Goal: Information Seeking & Learning: Check status

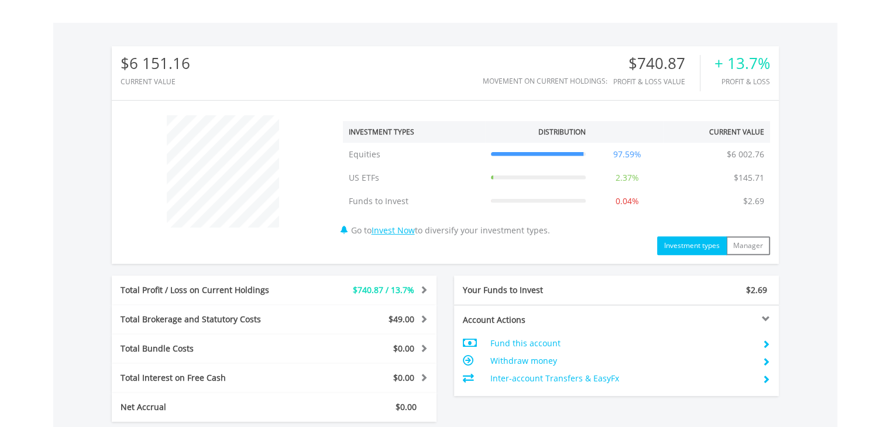
scroll to position [585, 0]
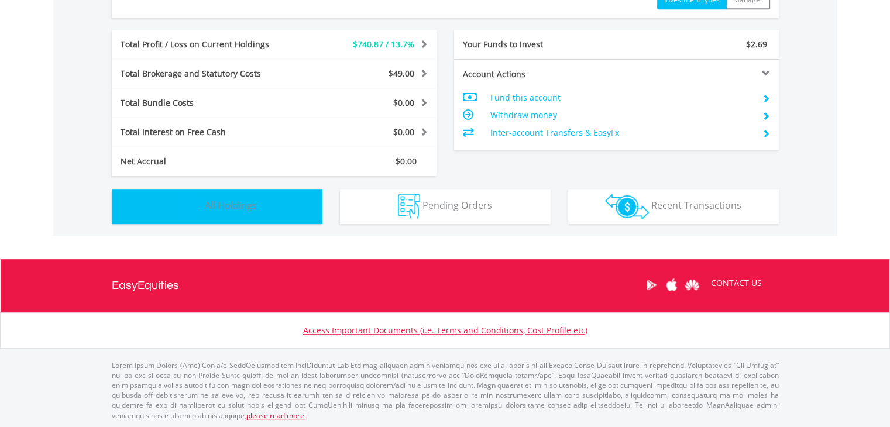
click at [213, 209] on span "All Holdings" at bounding box center [231, 205] width 52 height 13
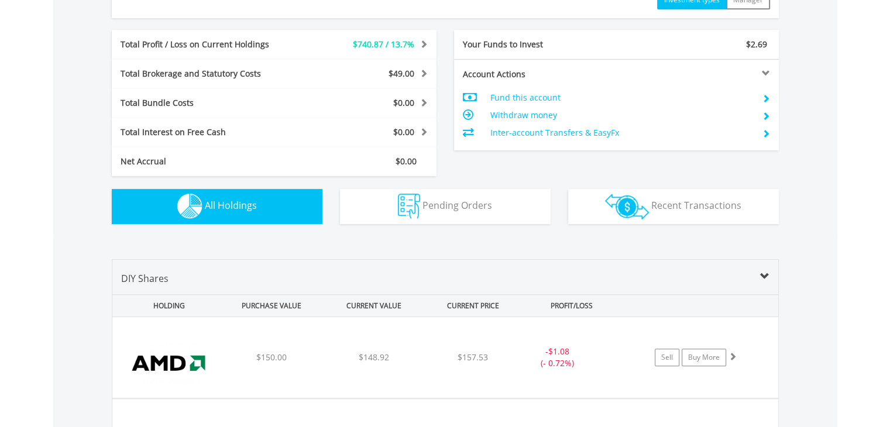
scroll to position [843, 0]
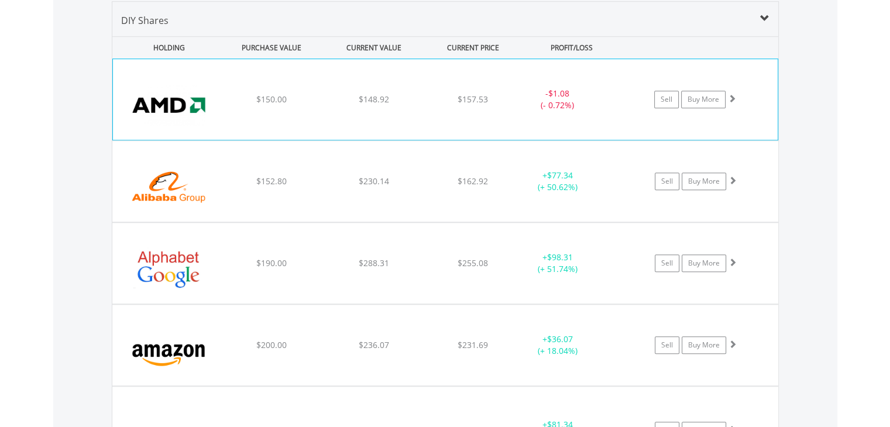
click at [233, 106] on div "﻿ Advanced Micro Devices Inc $150.00 $148.92 $157.53 - $1.08 (- 0.72%) Sell Buy…" at bounding box center [445, 99] width 664 height 81
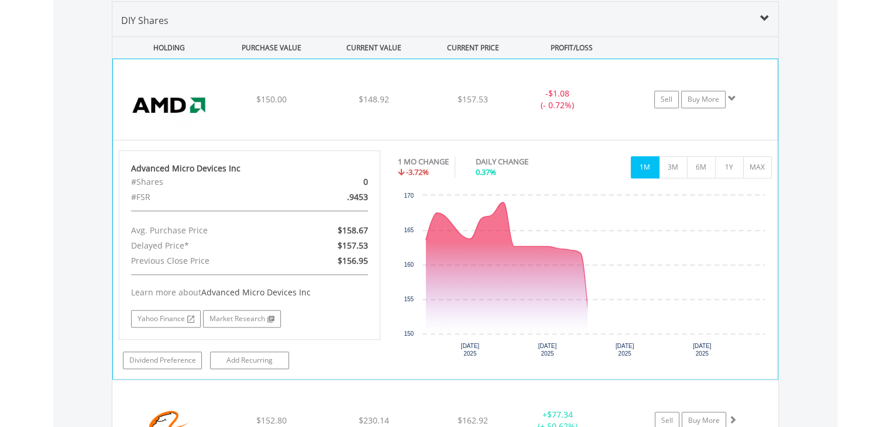
click at [233, 106] on div "﻿ Advanced Micro Devices Inc $150.00 $148.92 $157.53 - $1.08 (- 0.72%) Sell Buy…" at bounding box center [445, 99] width 664 height 81
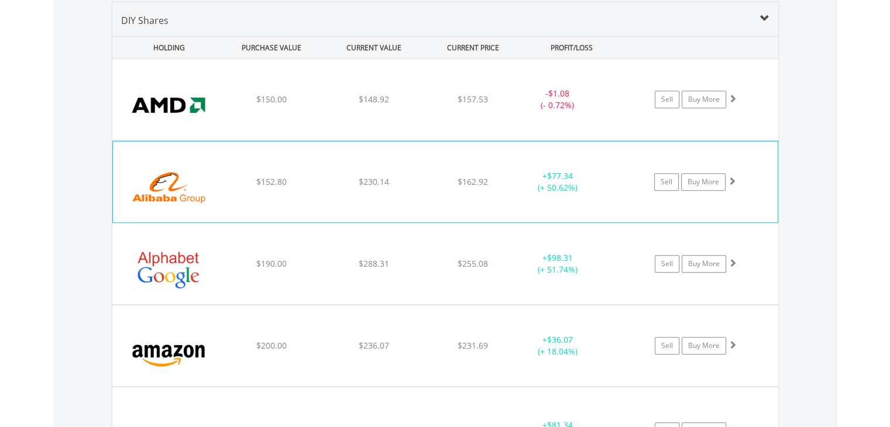
click at [236, 177] on div "$152.80" at bounding box center [271, 182] width 99 height 12
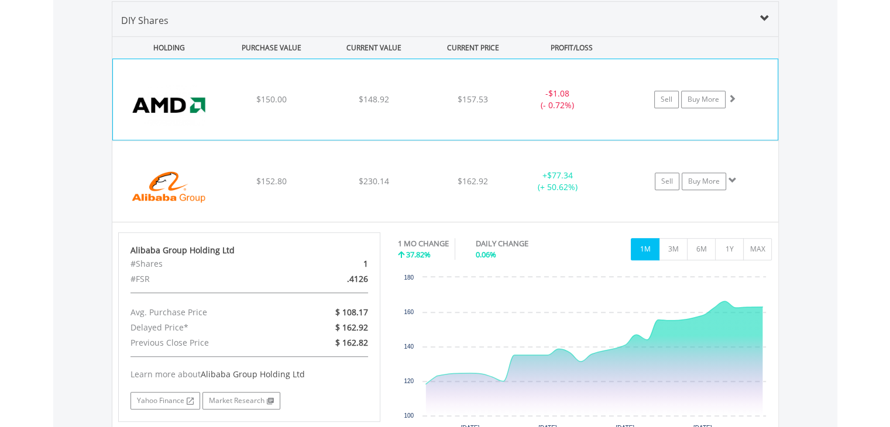
click at [234, 111] on div "﻿ Advanced Micro Devices Inc $150.00 $148.92 $157.53 - $1.08 (- 0.72%) Sell Buy…" at bounding box center [445, 99] width 664 height 81
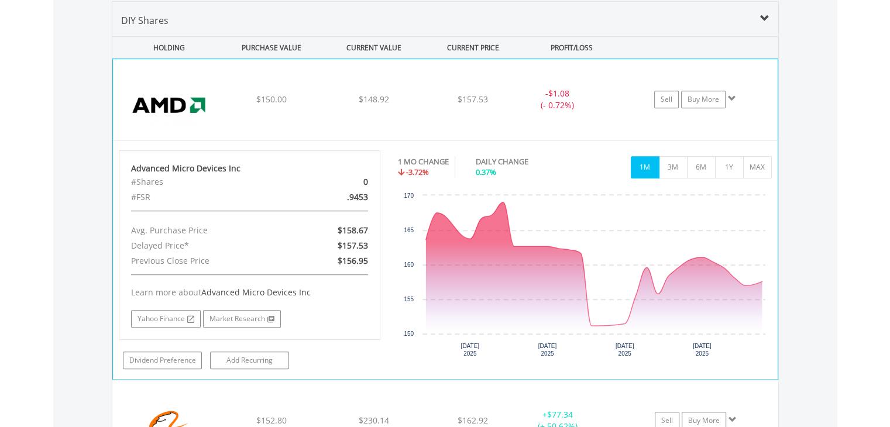
click at [234, 111] on div "﻿ Advanced Micro Devices Inc $150.00 $148.92 $157.53 - $1.08 (- 0.72%) Sell Buy…" at bounding box center [445, 99] width 664 height 81
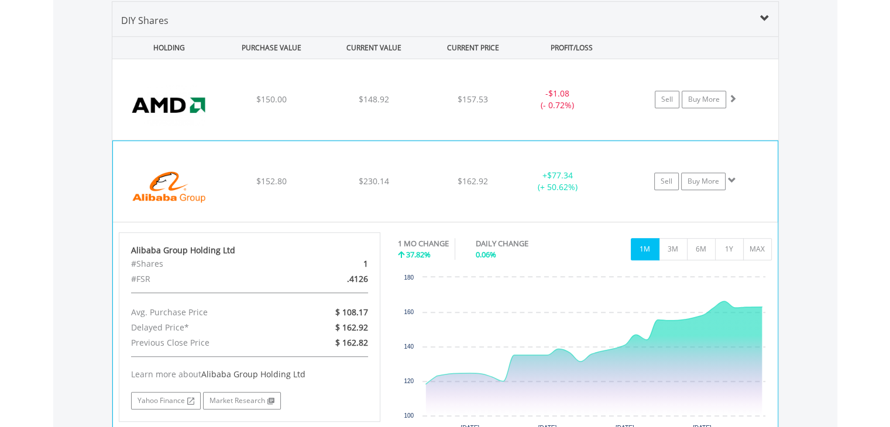
click at [255, 181] on div "$152.80" at bounding box center [271, 181] width 99 height 12
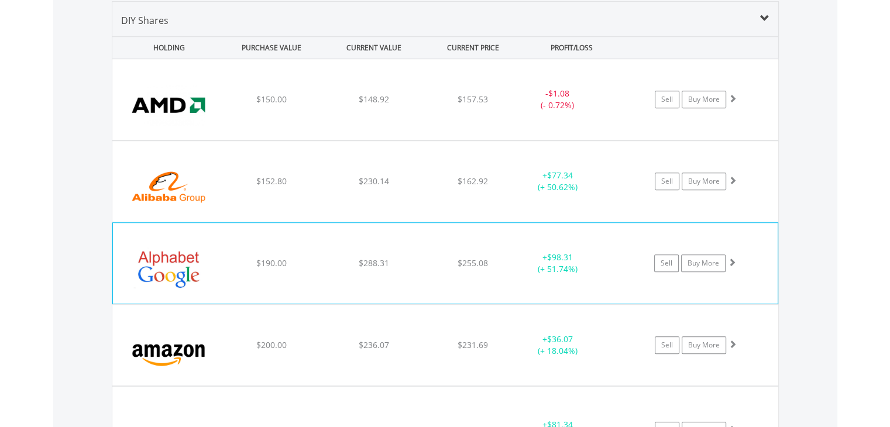
click at [253, 257] on div "$190.00" at bounding box center [271, 263] width 99 height 12
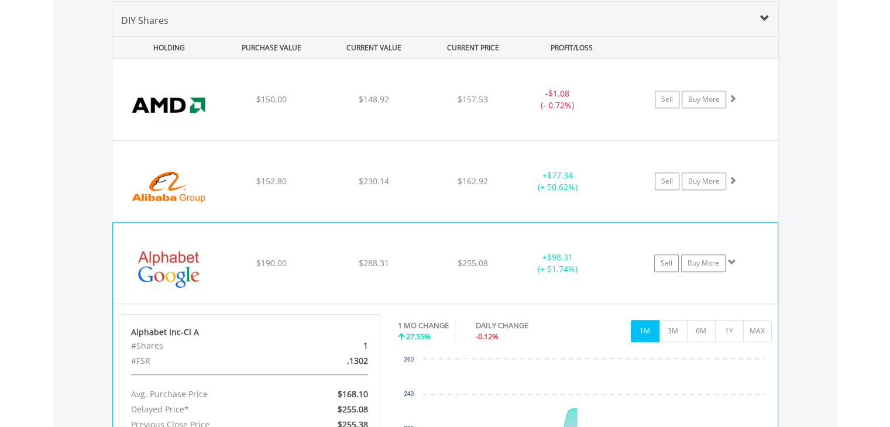
click at [228, 257] on div "$190.00" at bounding box center [271, 263] width 99 height 12
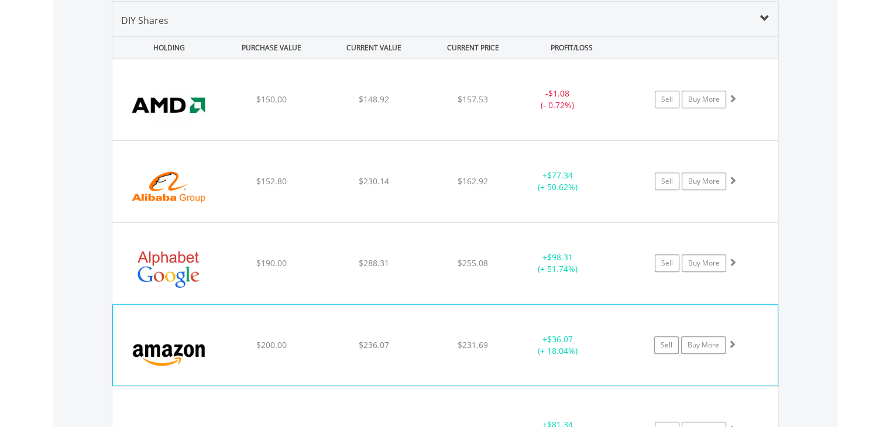
click at [228, 347] on div "$200.00" at bounding box center [271, 345] width 99 height 12
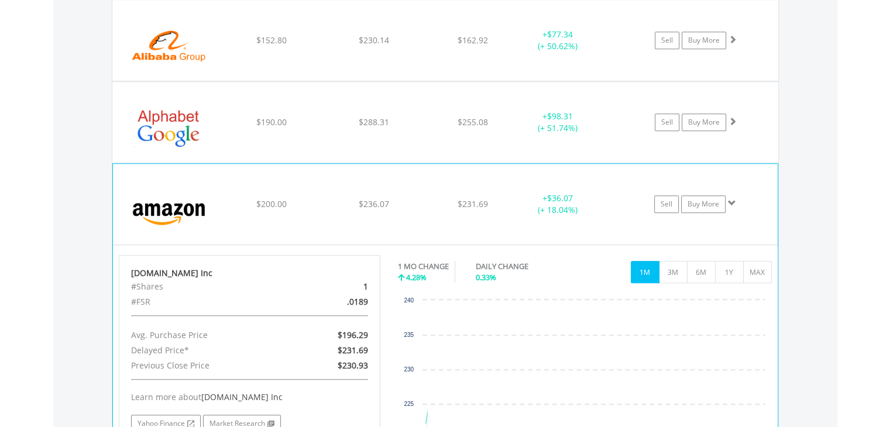
scroll to position [1018, 0]
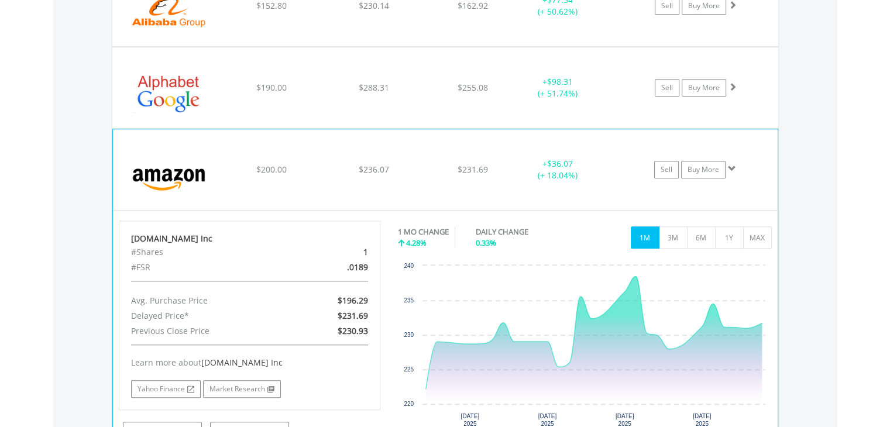
click at [229, 168] on div "$200.00" at bounding box center [271, 170] width 99 height 12
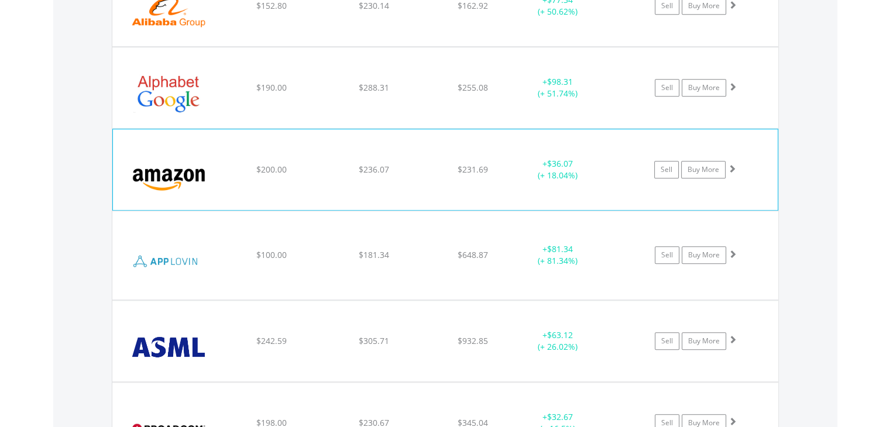
scroll to position [1077, 0]
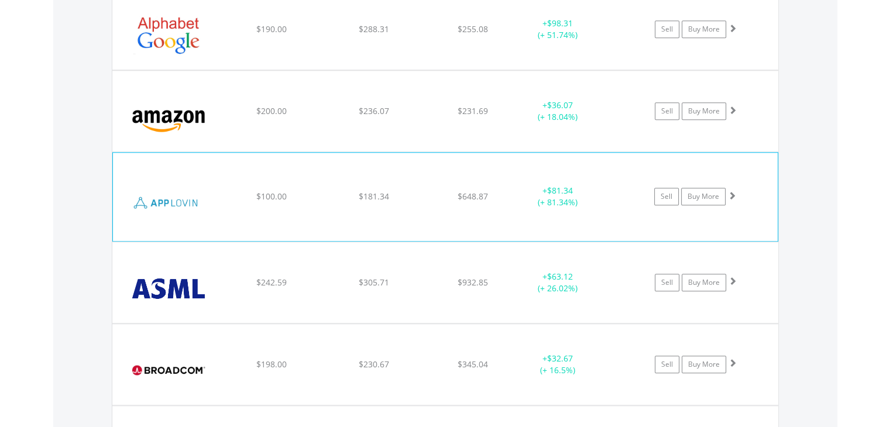
click at [212, 208] on img at bounding box center [169, 202] width 101 height 70
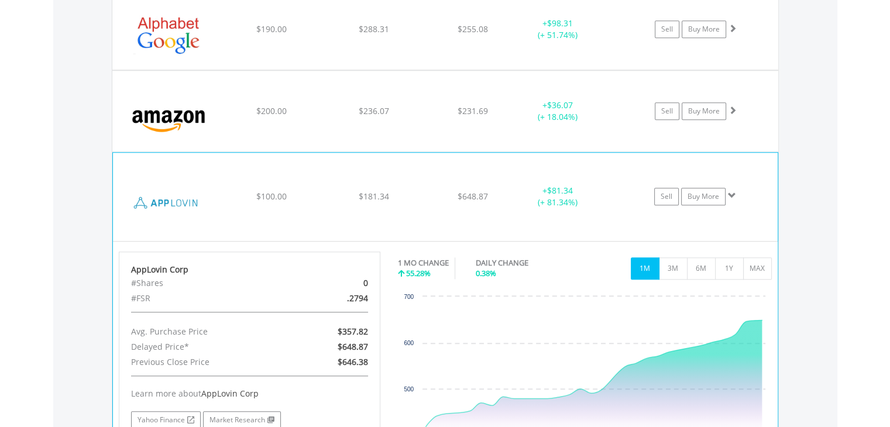
click at [212, 208] on img at bounding box center [169, 202] width 101 height 70
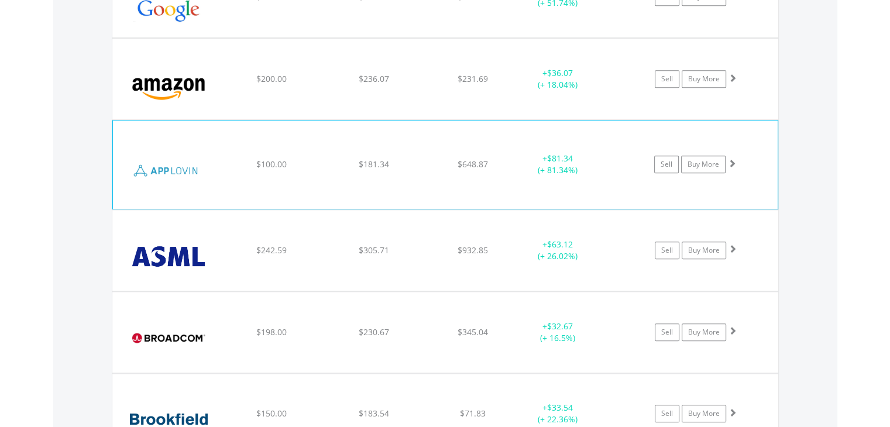
scroll to position [1135, 0]
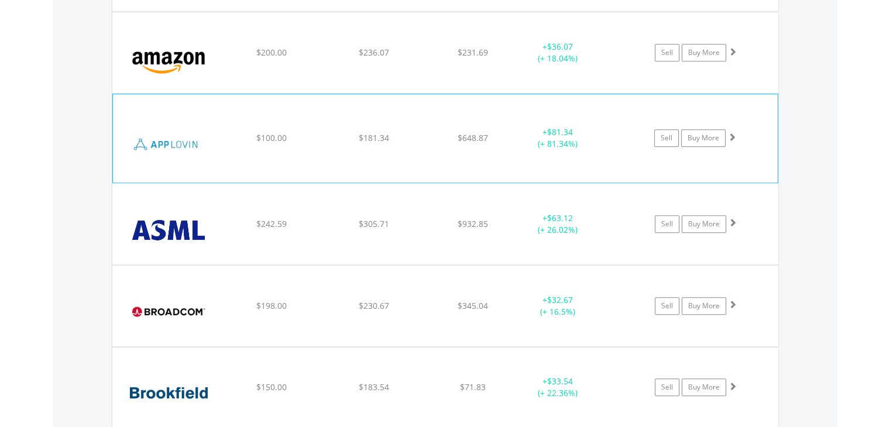
click at [215, 213] on img at bounding box center [168, 229] width 101 height 63
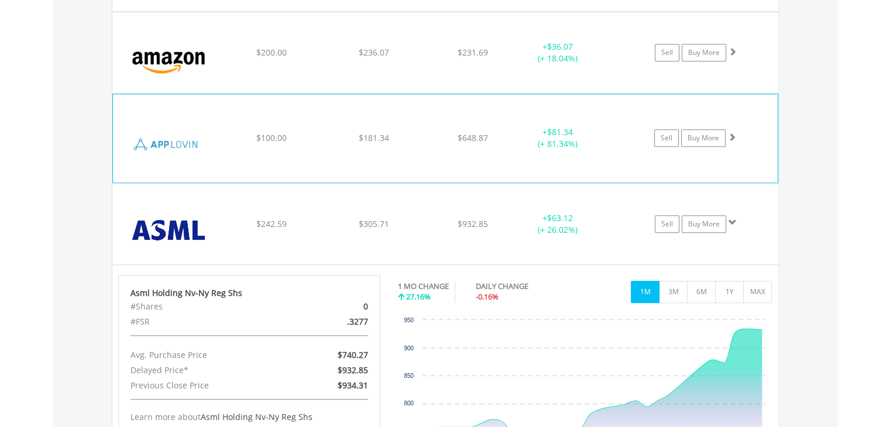
click at [215, 213] on img at bounding box center [168, 229] width 101 height 63
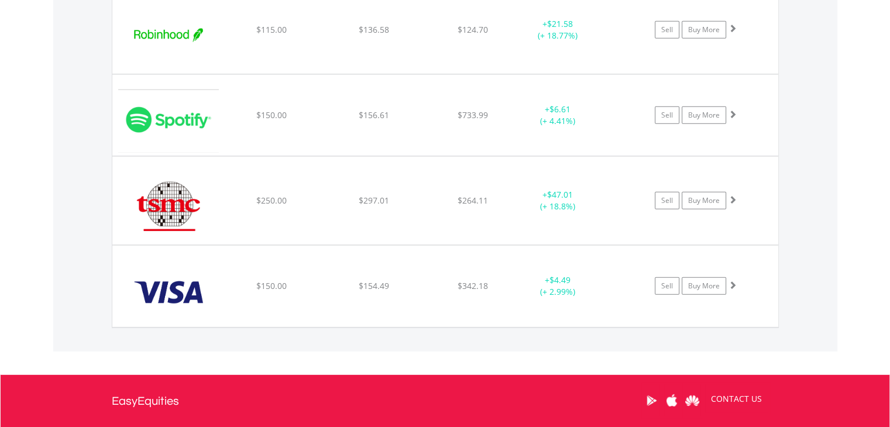
scroll to position [3359, 0]
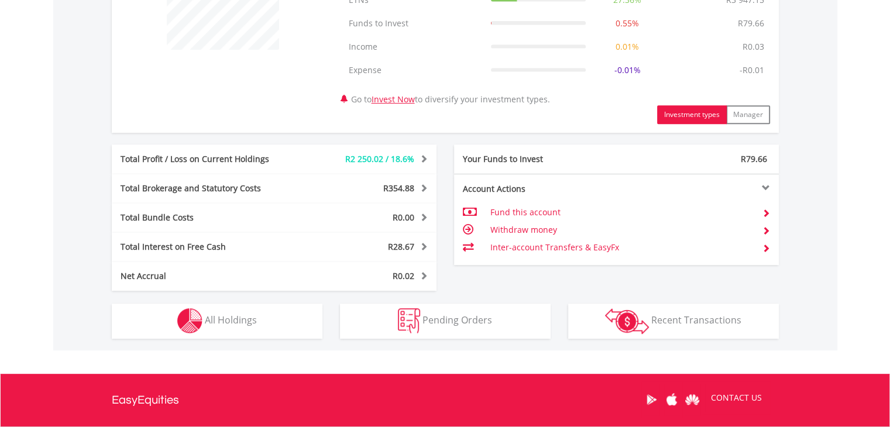
scroll to position [526, 0]
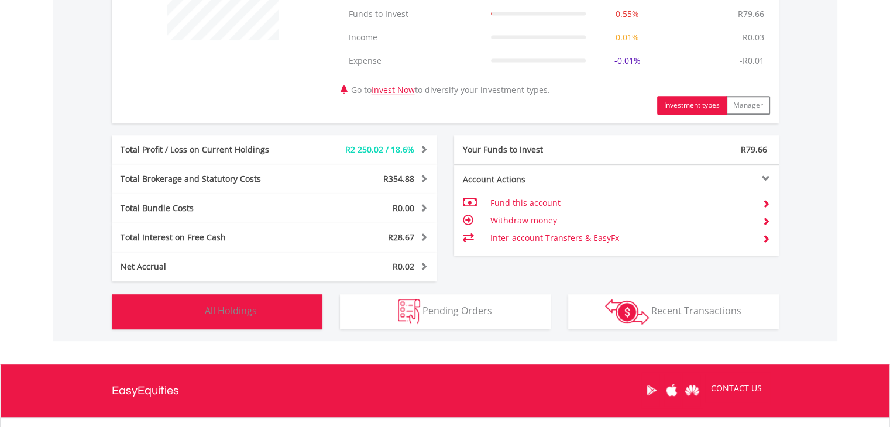
click at [257, 300] on button "Holdings All Holdings" at bounding box center [217, 311] width 211 height 35
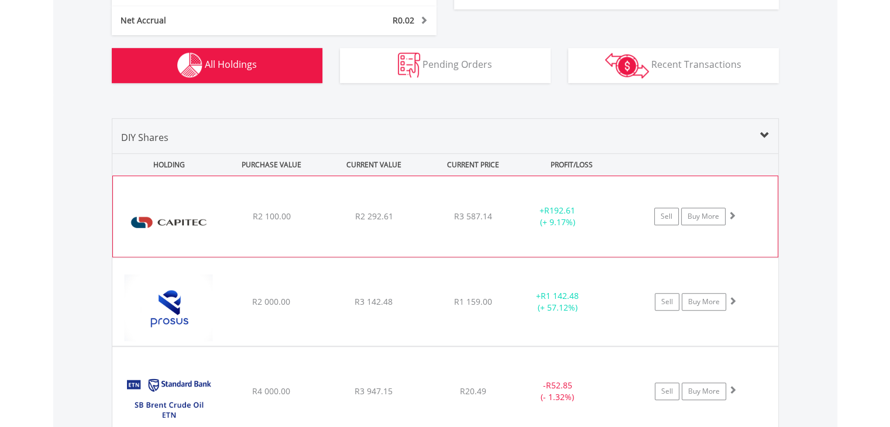
scroll to position [948, 0]
